Goal: Information Seeking & Learning: Learn about a topic

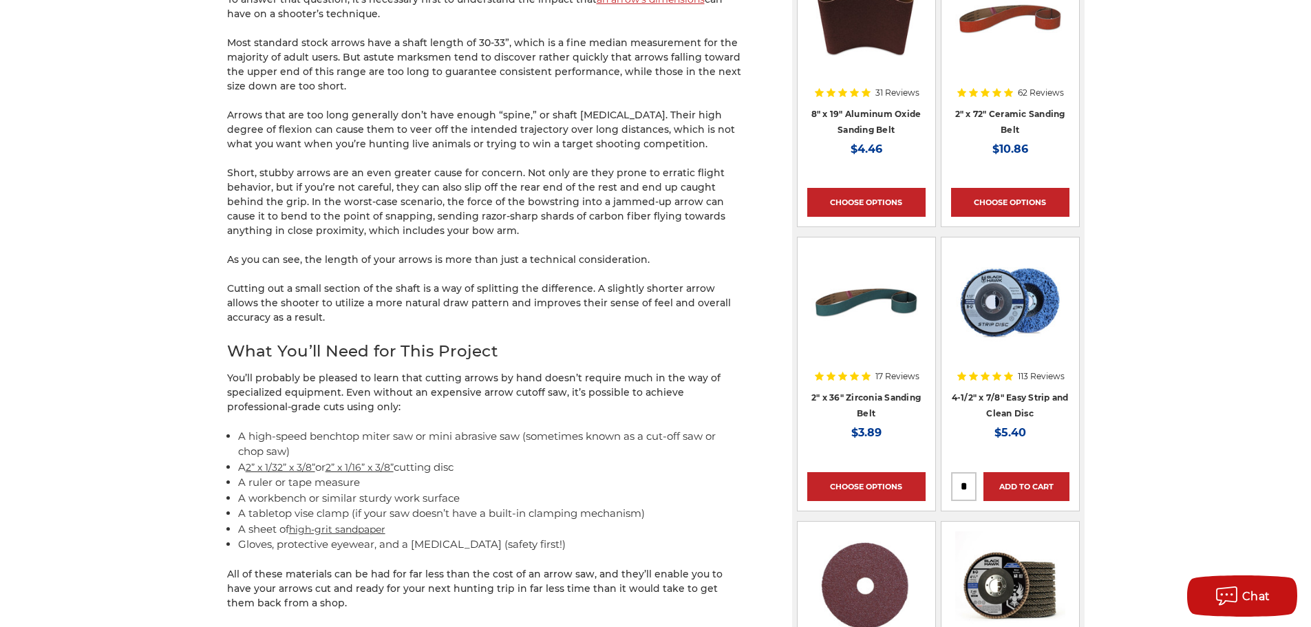
scroll to position [963, 0]
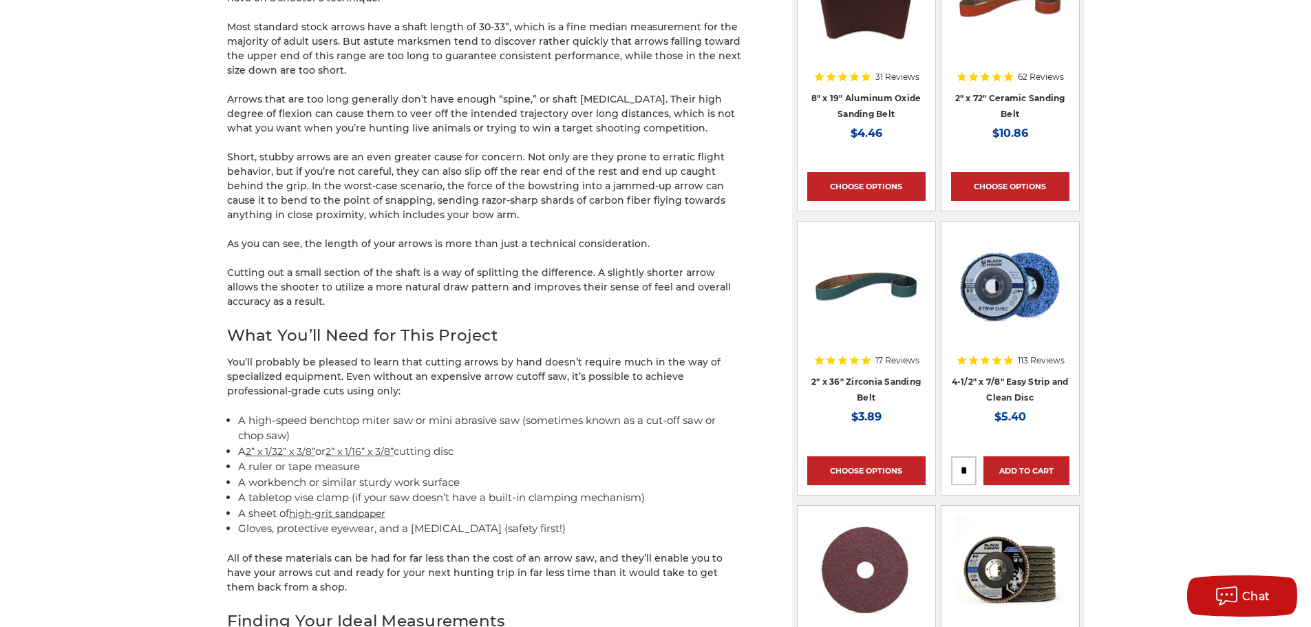
click at [308, 517] on link "high-grit sandpaper" at bounding box center [337, 513] width 96 height 12
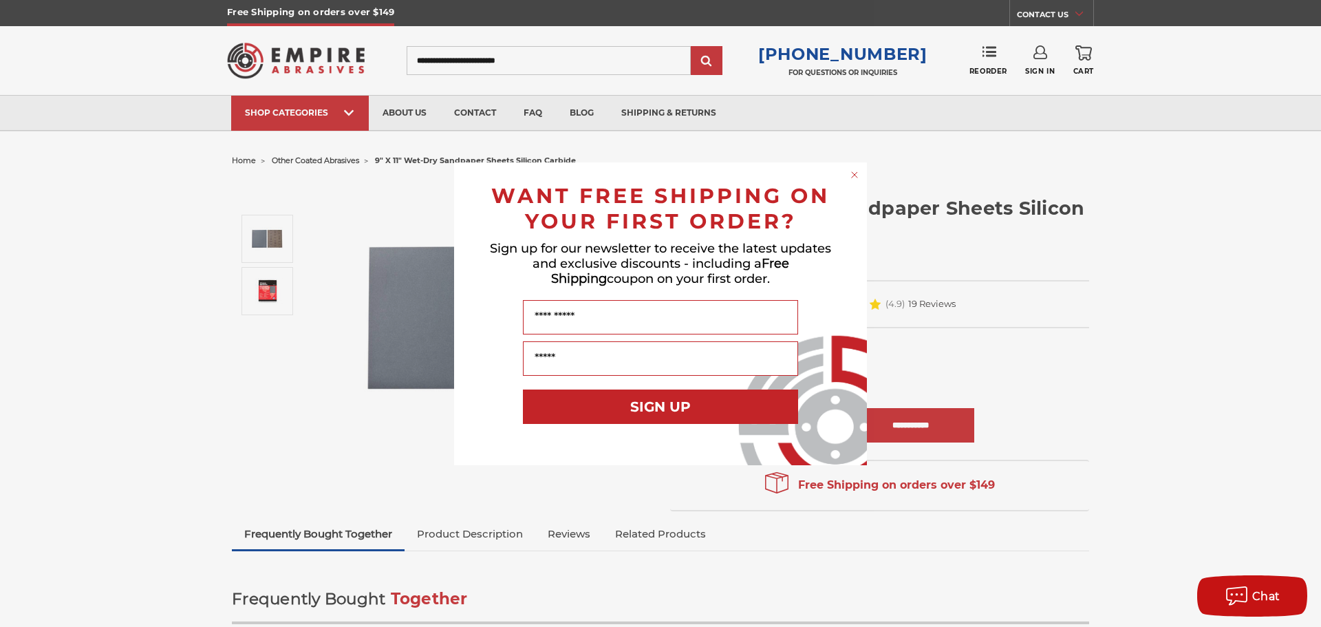
click at [854, 171] on circle "Close dialog" at bounding box center [854, 174] width 13 height 13
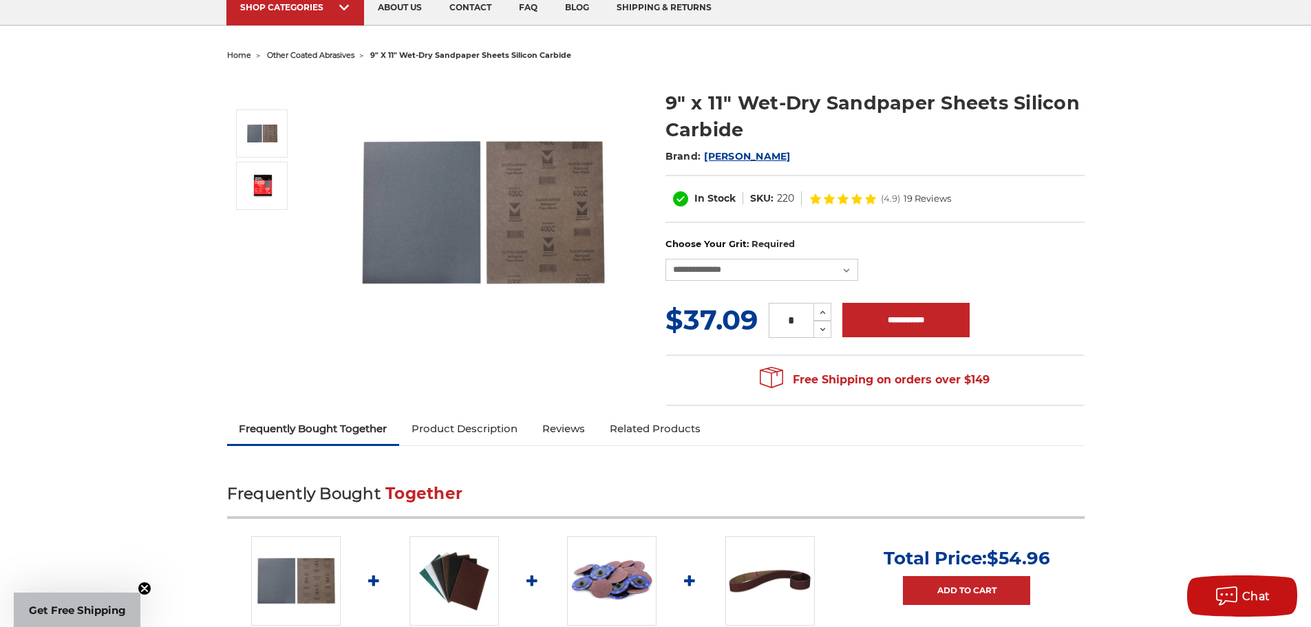
scroll to position [138, 0]
